Goal: Task Accomplishment & Management: Manage account settings

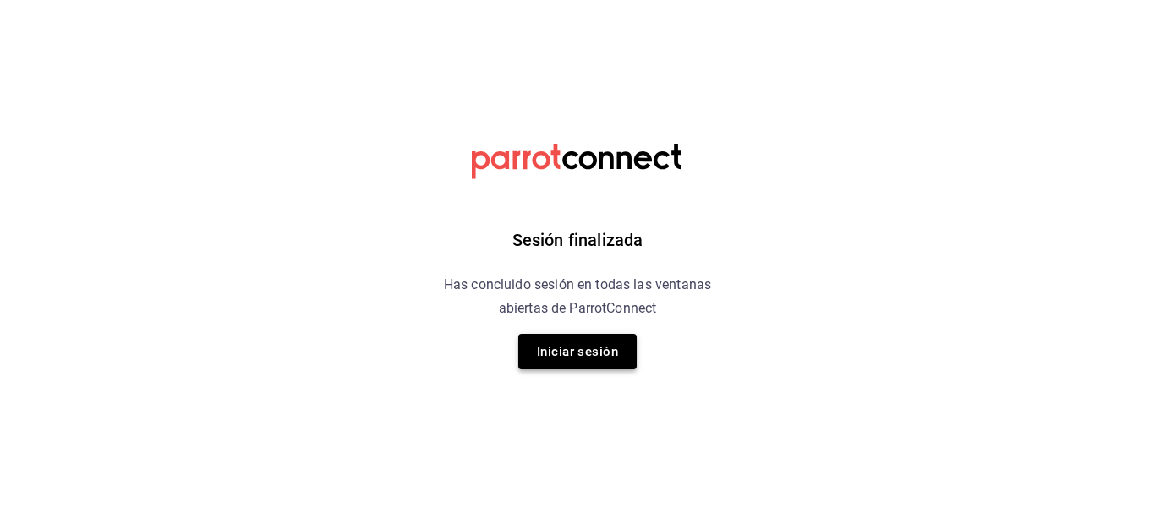
click at [569, 340] on button "Iniciar sesión" at bounding box center [577, 352] width 118 height 36
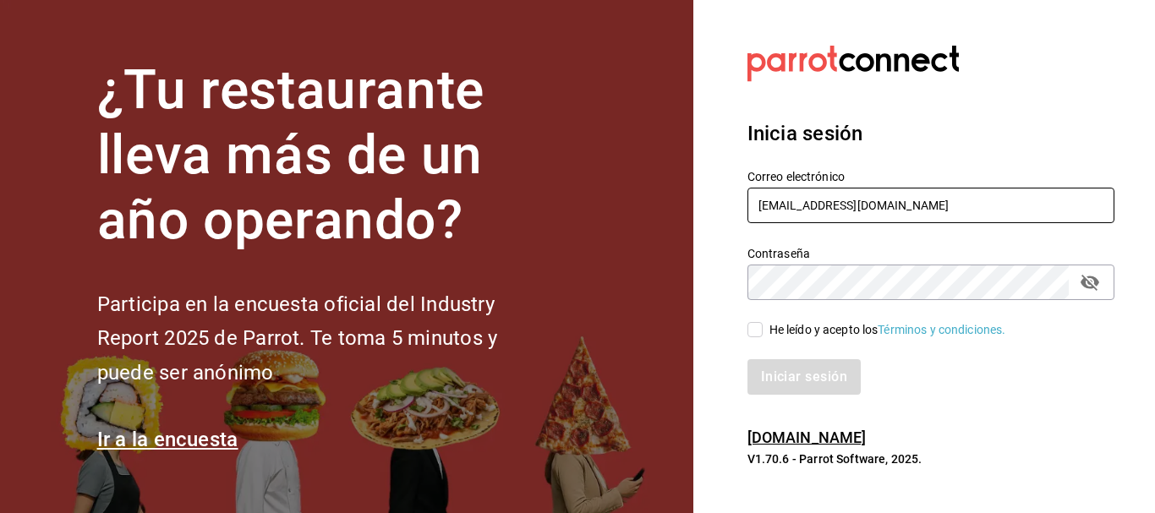
click at [942, 211] on input "[EMAIL_ADDRESS][DOMAIN_NAME]" at bounding box center [930, 206] width 367 height 36
type input "[EMAIL_ADDRESS][DOMAIN_NAME]"
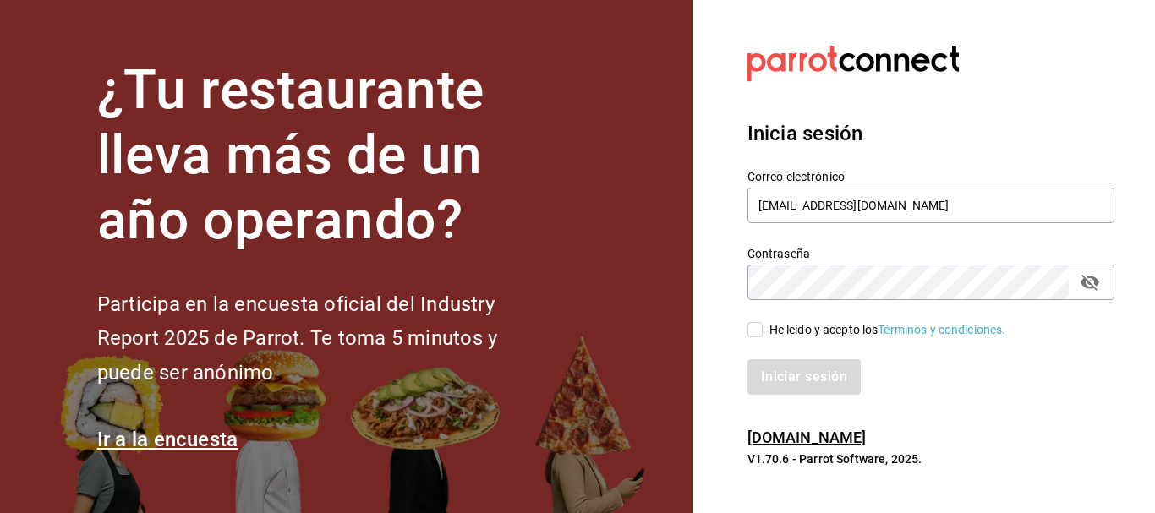
click at [761, 330] on input "He leído y acepto los Términos y condiciones." at bounding box center [754, 329] width 15 height 15
checkbox input "true"
click at [829, 376] on button "Iniciar sesión" at bounding box center [804, 377] width 115 height 36
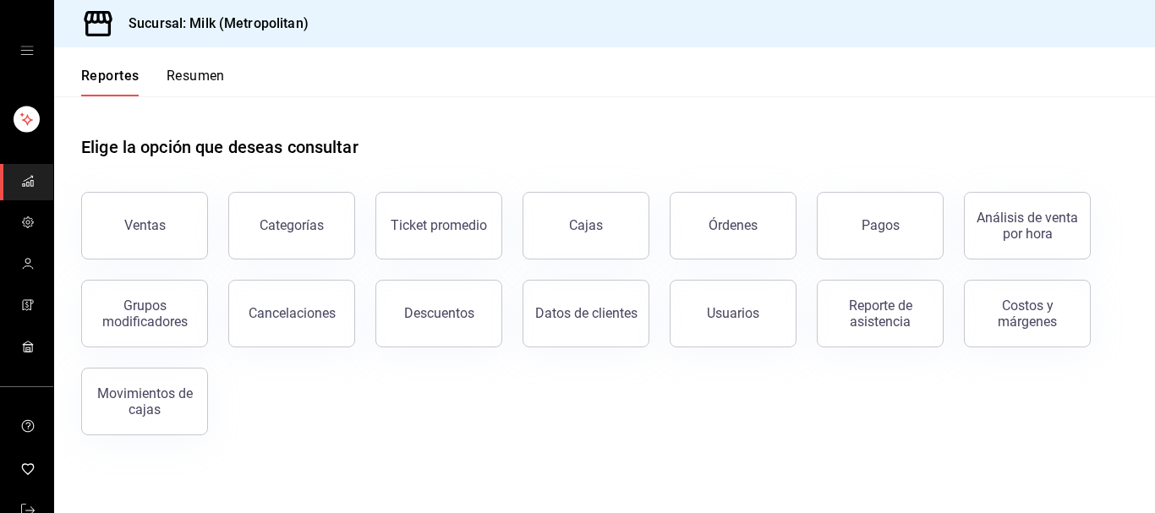
drag, startPoint x: 882, startPoint y: 239, endPoint x: 862, endPoint y: 229, distance: 21.9
click at [880, 239] on button "Pagos" at bounding box center [880, 226] width 127 height 68
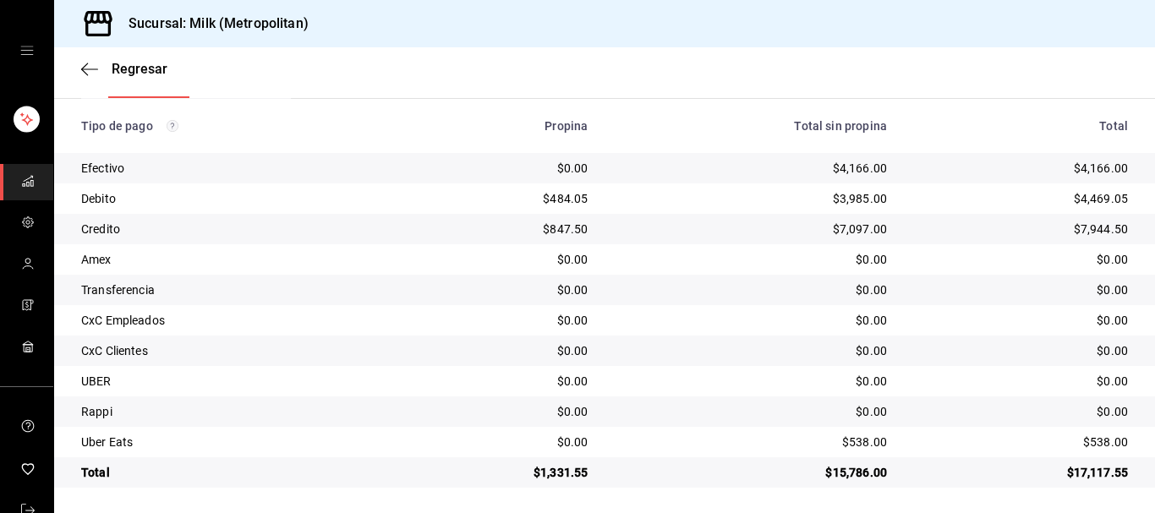
scroll to position [294, 0]
